Goal: Task Accomplishment & Management: Use online tool/utility

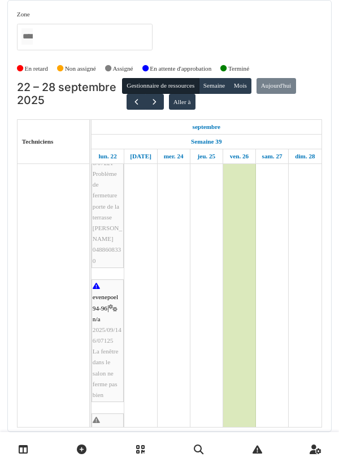
scroll to position [686, 0]
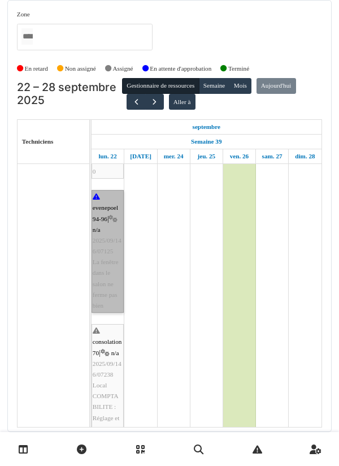
click at [106, 254] on link "evenepoel 94-96 | n/a 2025/09/146/07125 La fenêtre dans le salon ne ferme pas b…" at bounding box center [108, 251] width 32 height 123
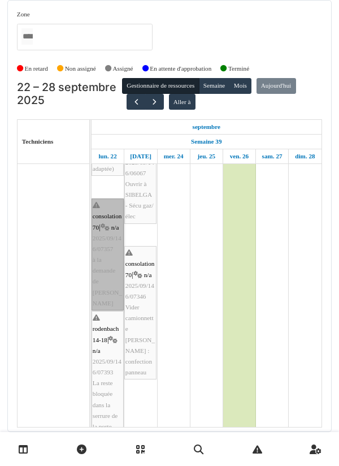
click at [105, 207] on link "consolation 70 | n/a 2025/09/146/07357 à la demande de [PERSON_NAME]" at bounding box center [108, 254] width 32 height 112
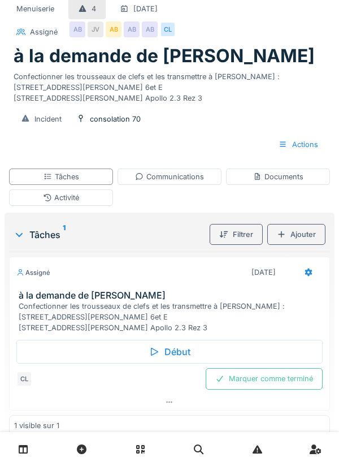
scroll to position [47, 0]
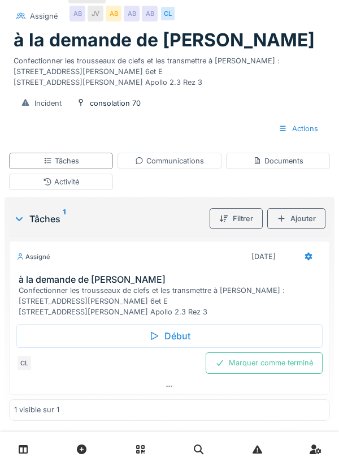
click at [163, 348] on div "Début" at bounding box center [169, 336] width 306 height 24
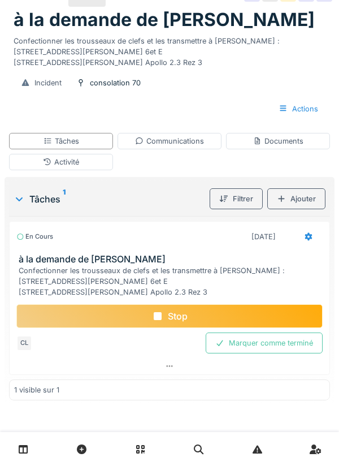
scroll to position [57, 0]
click at [163, 328] on div "Stop" at bounding box center [169, 316] width 306 height 24
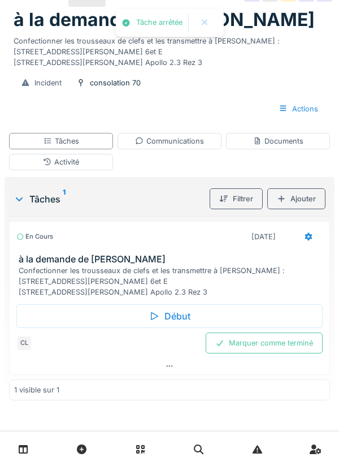
click at [68, 167] on div "Activité" at bounding box center [61, 162] width 36 height 11
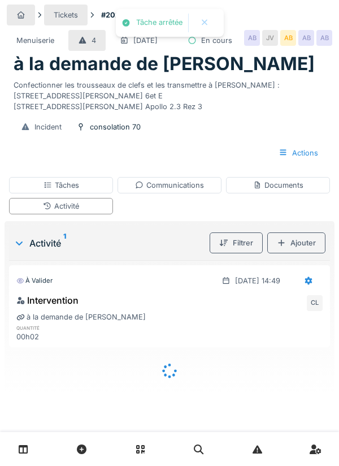
scroll to position [18, 0]
click at [63, 190] on div "Tâches" at bounding box center [62, 185] width 36 height 11
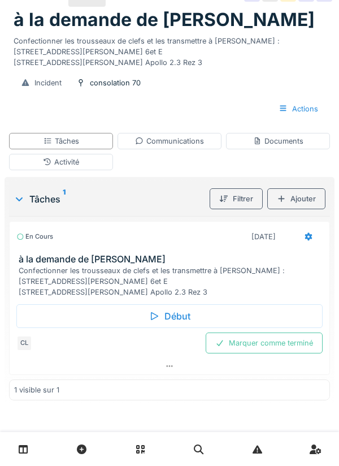
click at [306, 241] on icon at bounding box center [308, 237] width 7 height 8
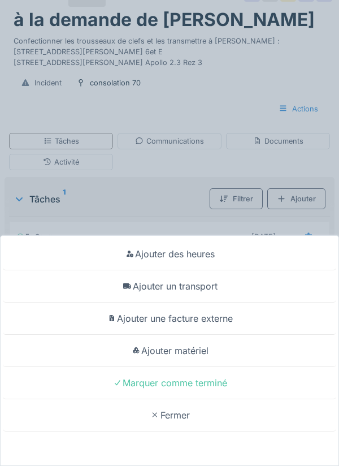
click at [195, 255] on div "Ajouter des heures" at bounding box center [169, 254] width 333 height 32
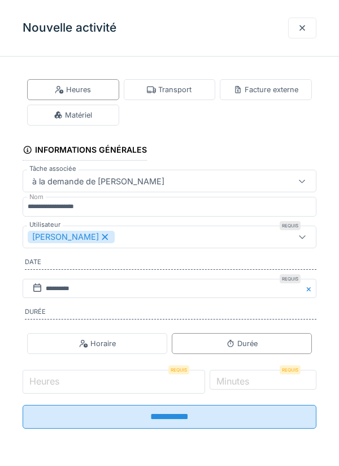
click at [68, 382] on input "Heures" at bounding box center [114, 382] width 183 height 24
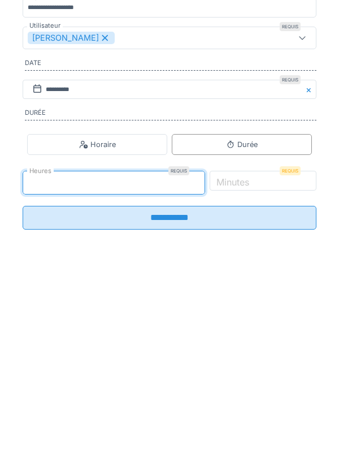
scroll to position [19, 0]
type input "*"
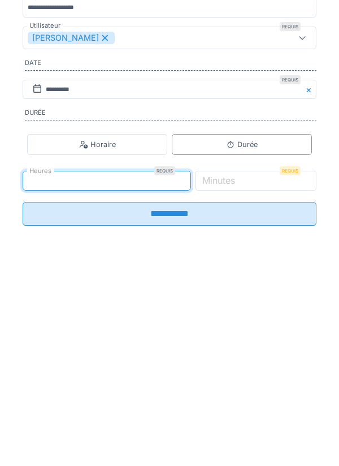
click at [237, 386] on label "Minutes" at bounding box center [218, 379] width 37 height 14
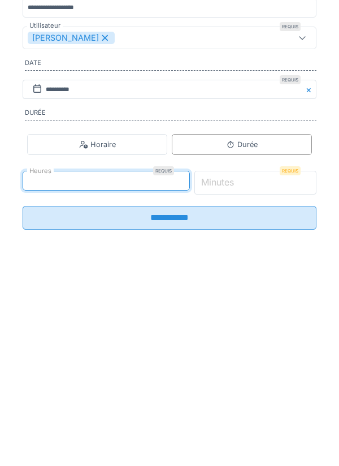
click at [250, 389] on input "*" at bounding box center [255, 382] width 123 height 24
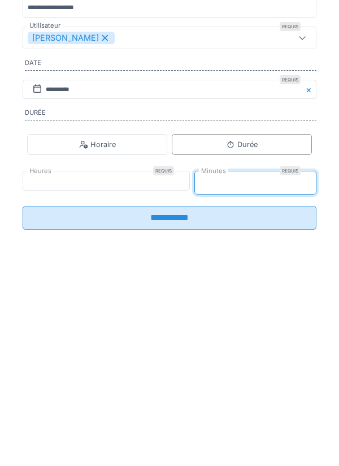
type input "**"
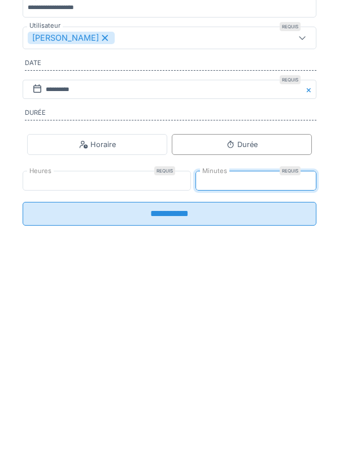
click at [172, 424] on input "**********" at bounding box center [170, 413] width 294 height 24
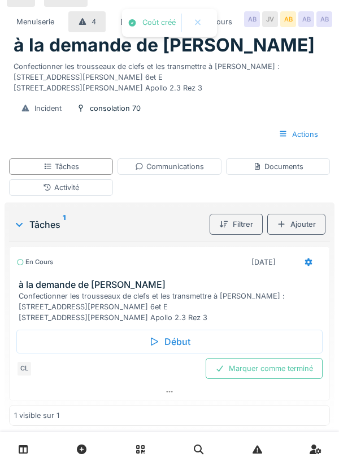
click at [63, 193] on div "Activité" at bounding box center [61, 187] width 36 height 11
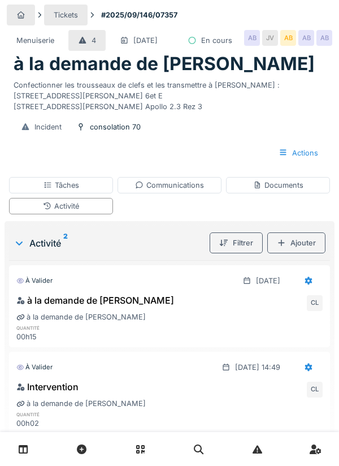
scroll to position [41, 0]
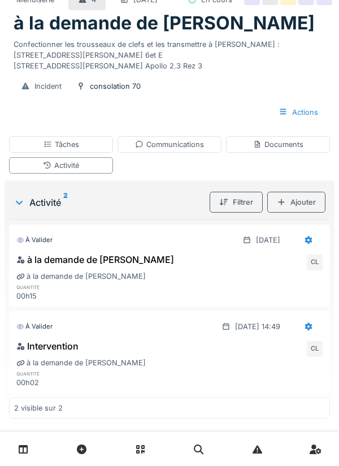
click at [61, 150] on div "Tâches" at bounding box center [62, 144] width 36 height 11
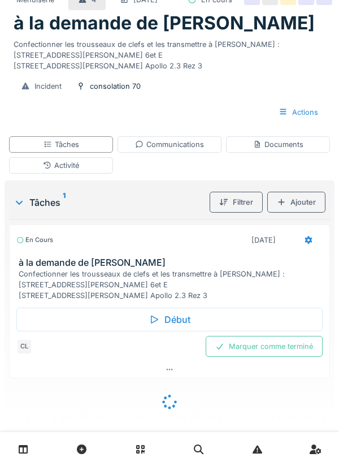
click at [172, 331] on div "Début" at bounding box center [169, 319] width 306 height 24
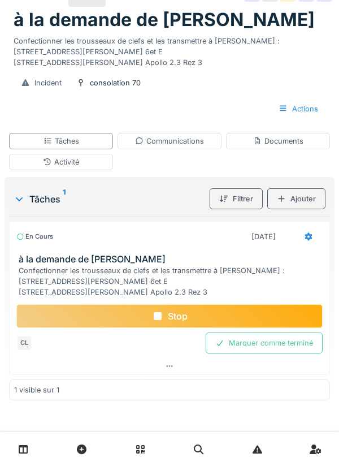
scroll to position [111, 0]
click at [166, 315] on div "Stop" at bounding box center [169, 316] width 306 height 24
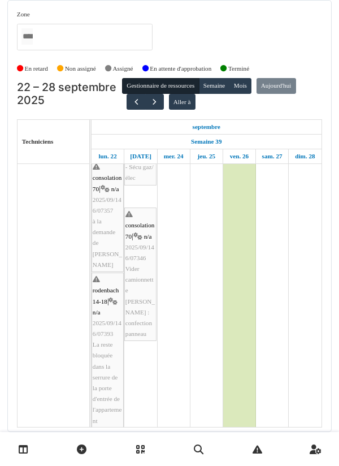
scroll to position [355, 0]
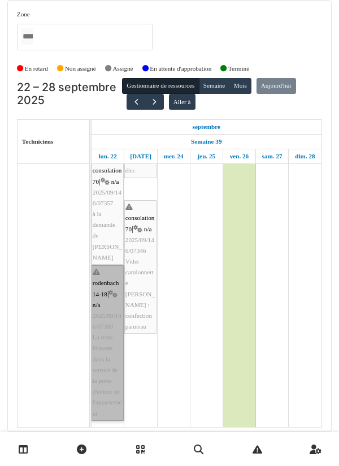
click at [105, 311] on link "rodenbach 14-18 | n/a 2025/09/146/07393 La reste bloquée dans la serrure de la …" at bounding box center [108, 342] width 32 height 155
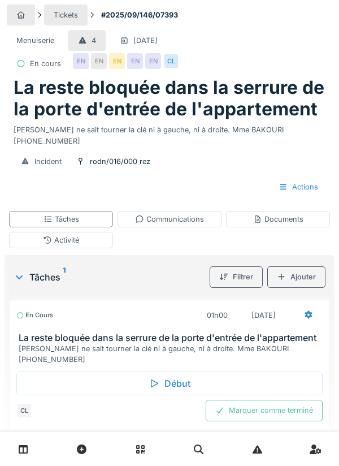
click at [179, 371] on div "Début" at bounding box center [169, 383] width 306 height 24
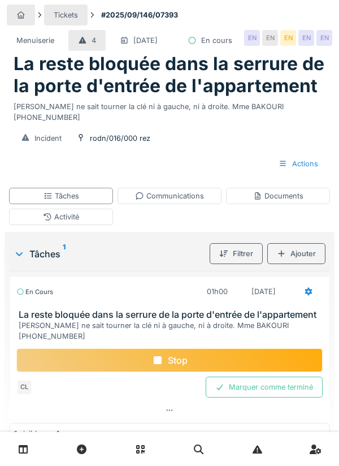
click at [167, 363] on div "Stop" at bounding box center [169, 360] width 306 height 24
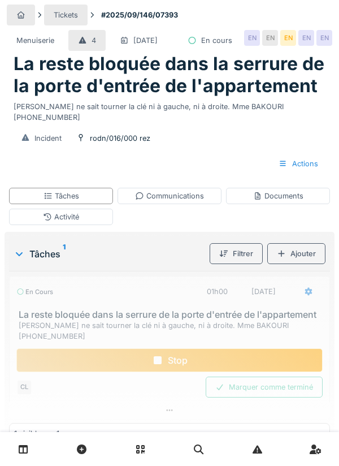
click at [185, 201] on div "Communications" at bounding box center [169, 195] width 69 height 11
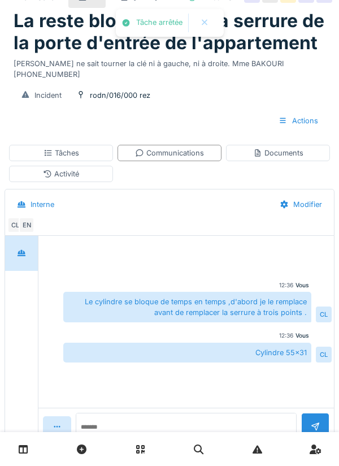
scroll to position [44, 0]
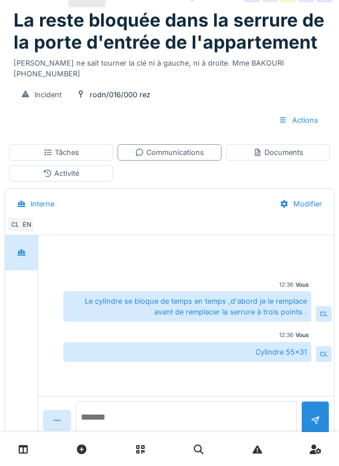
click at [128, 437] on textarea at bounding box center [186, 419] width 221 height 36
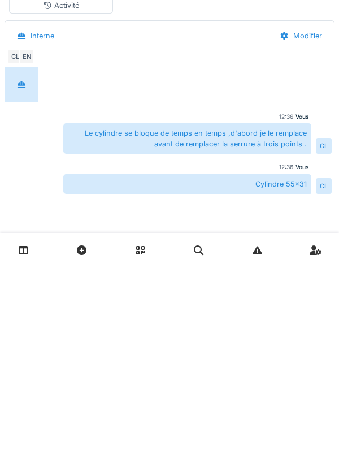
scroll to position [92, 0]
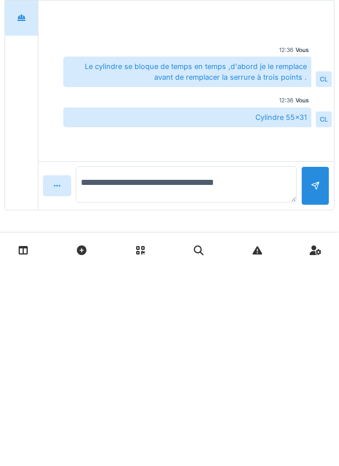
type textarea "**********"
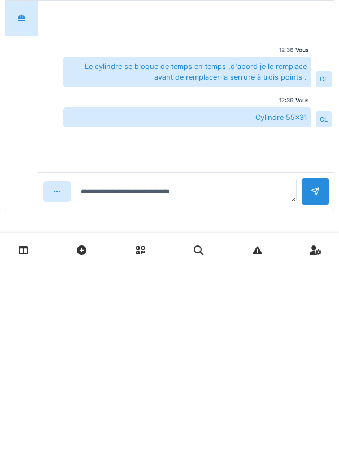
click at [324, 387] on div at bounding box center [315, 390] width 28 height 28
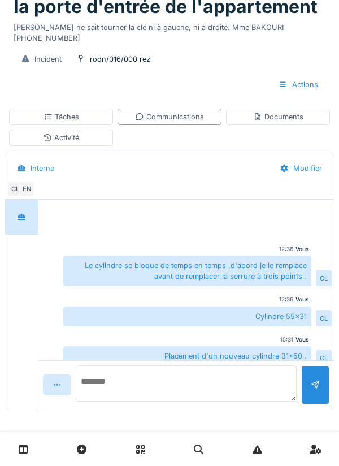
click at [124, 387] on textarea at bounding box center [186, 383] width 221 height 36
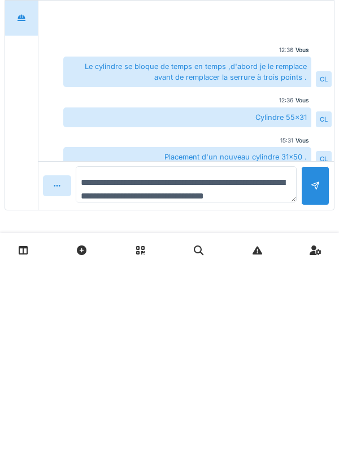
scroll to position [14, 0]
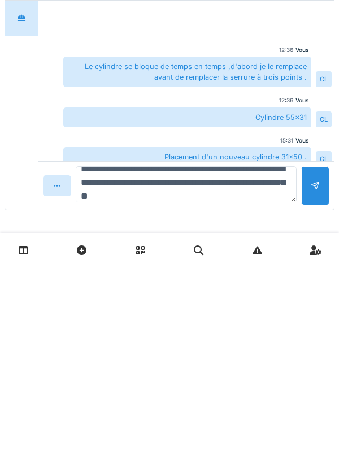
type textarea "**********"
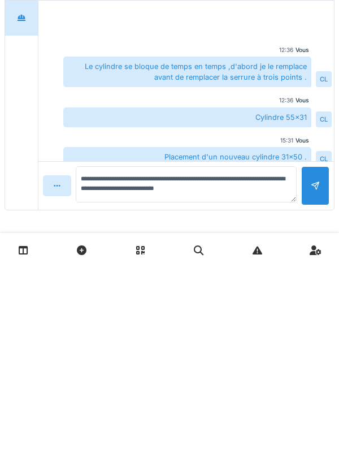
click at [308, 389] on div at bounding box center [315, 384] width 28 height 39
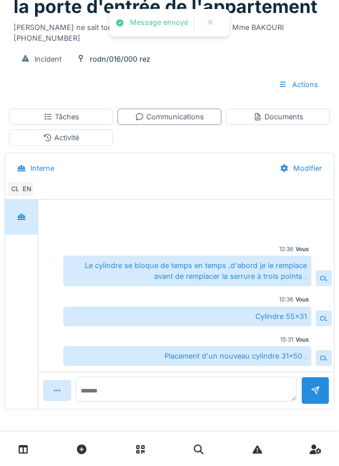
scroll to position [50, 0]
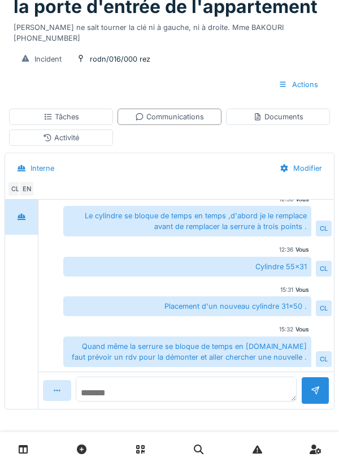
click at [117, 389] on textarea at bounding box center [186, 388] width 221 height 25
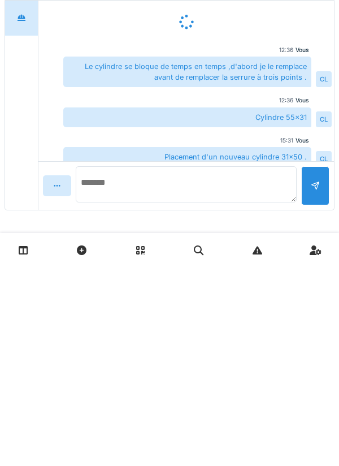
scroll to position [34, 0]
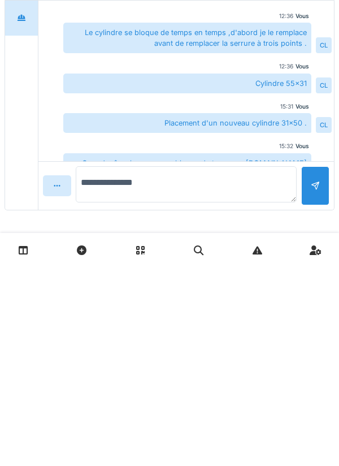
type textarea "**********"
click at [318, 385] on div at bounding box center [315, 384] width 9 height 11
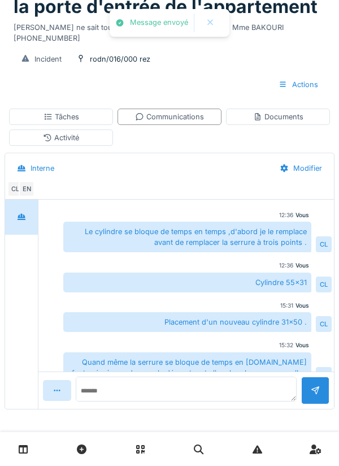
scroll to position [90, 0]
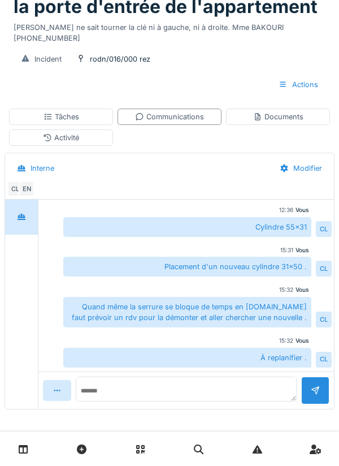
click at [83, 113] on div "Tâches" at bounding box center [61, 117] width 104 height 16
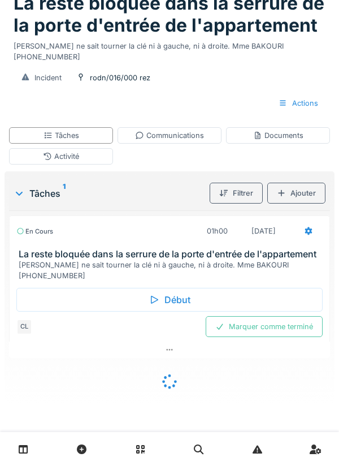
scroll to position [46, 0]
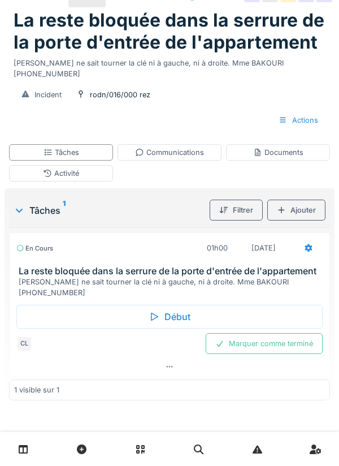
click at [309, 252] on icon at bounding box center [308, 248] width 7 height 8
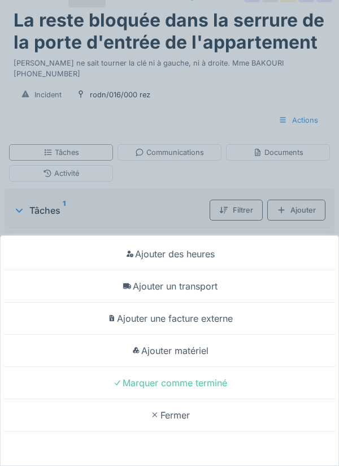
click at [203, 289] on div "Ajouter un transport" at bounding box center [169, 286] width 333 height 32
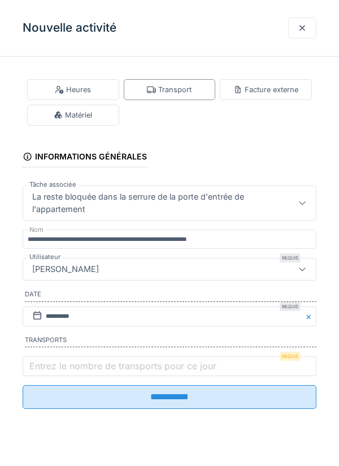
click at [51, 372] on label "Entrez le nombre de transports pour ce jour" at bounding box center [123, 366] width 192 height 14
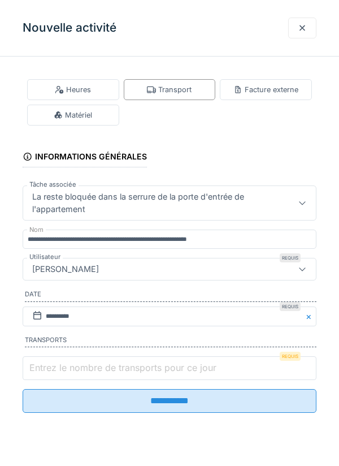
click at [51, 372] on input "Entrez le nombre de transports pour ce jour" at bounding box center [170, 368] width 294 height 24
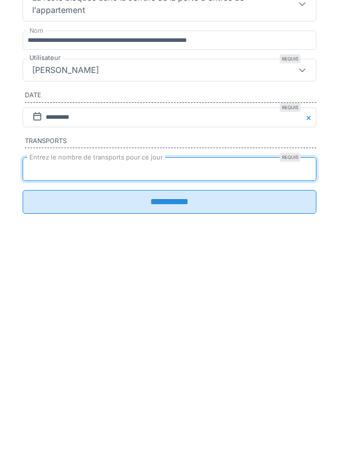
type input "*"
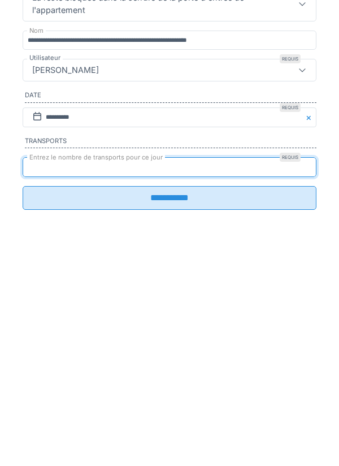
click at [171, 409] on input "**********" at bounding box center [170, 397] width 294 height 24
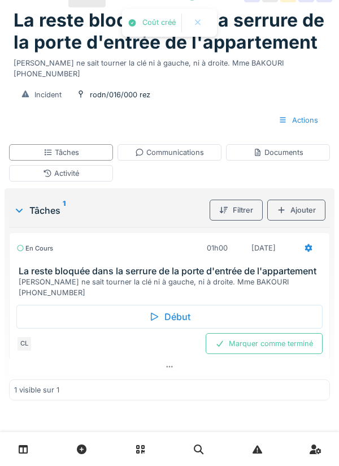
click at [301, 255] on div at bounding box center [308, 247] width 28 height 21
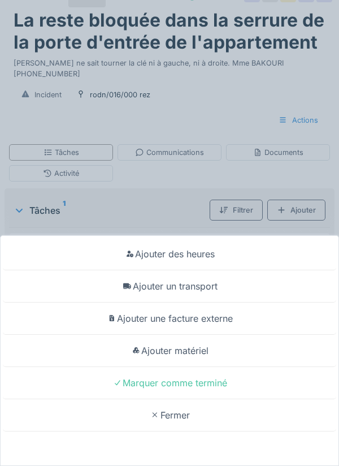
click at [195, 353] on div "Ajouter matériel" at bounding box center [169, 351] width 333 height 32
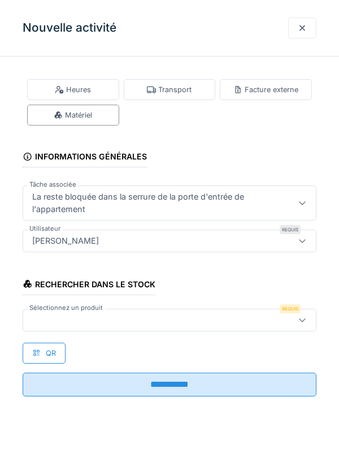
click at [84, 319] on div at bounding box center [151, 320] width 246 height 12
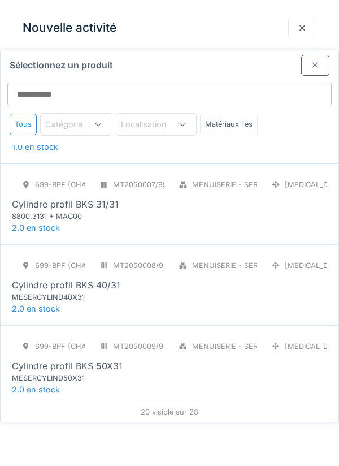
scroll to position [467, 0]
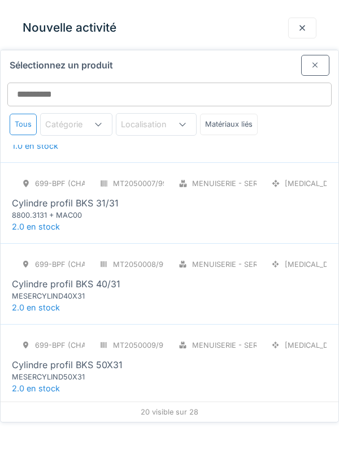
click at [75, 358] on div "Cylindre profil BKS 50X31" at bounding box center [67, 365] width 111 height 14
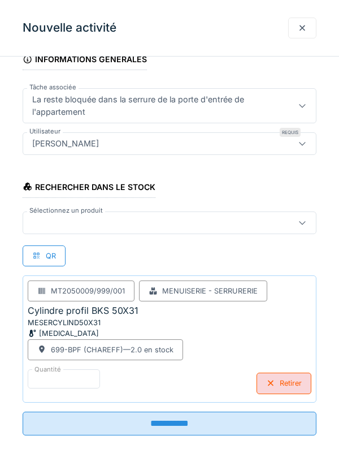
scroll to position [98, 0]
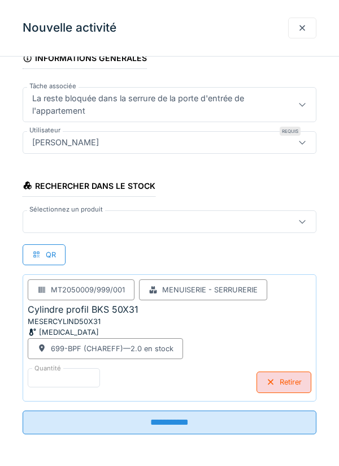
click at [162, 423] on input "**********" at bounding box center [170, 422] width 294 height 24
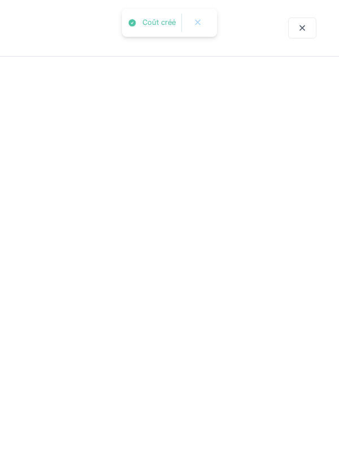
scroll to position [0, 0]
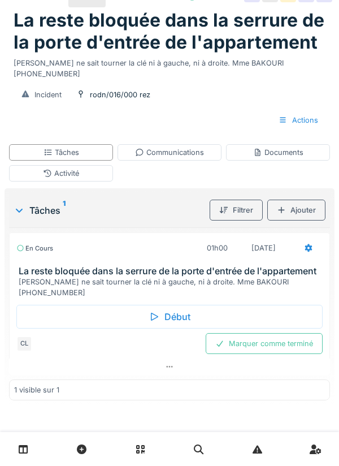
click at [306, 251] on icon at bounding box center [308, 247] width 9 height 7
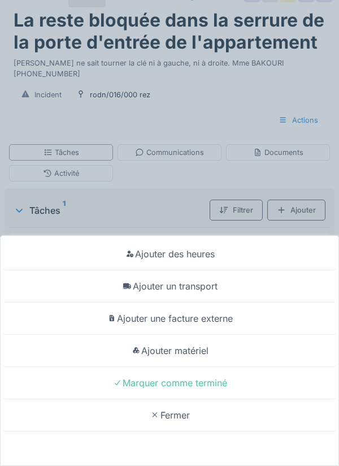
click at [191, 380] on div "Marquer comme terminé" at bounding box center [169, 383] width 333 height 32
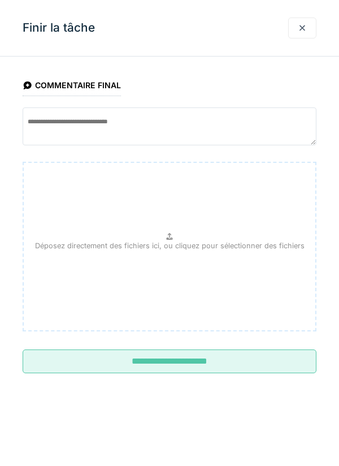
click at [161, 365] on input "**********" at bounding box center [170, 361] width 294 height 24
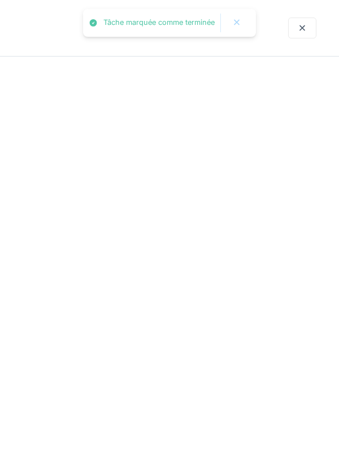
scroll to position [10, 0]
